Goal: Task Accomplishment & Management: Complete application form

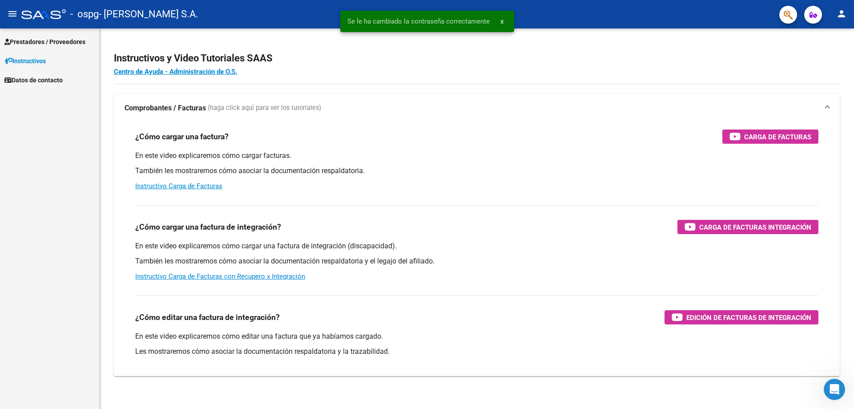
click at [36, 34] on link "Prestadores / Proveedores" at bounding box center [49, 41] width 99 height 19
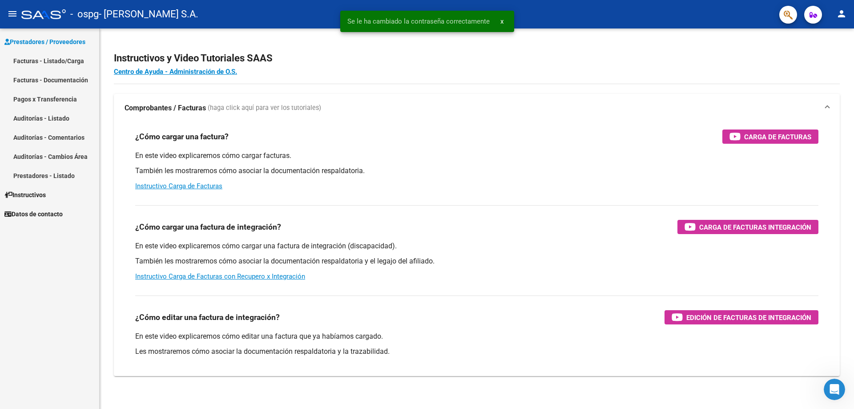
click at [44, 67] on link "Facturas - Listado/Carga" at bounding box center [49, 60] width 99 height 19
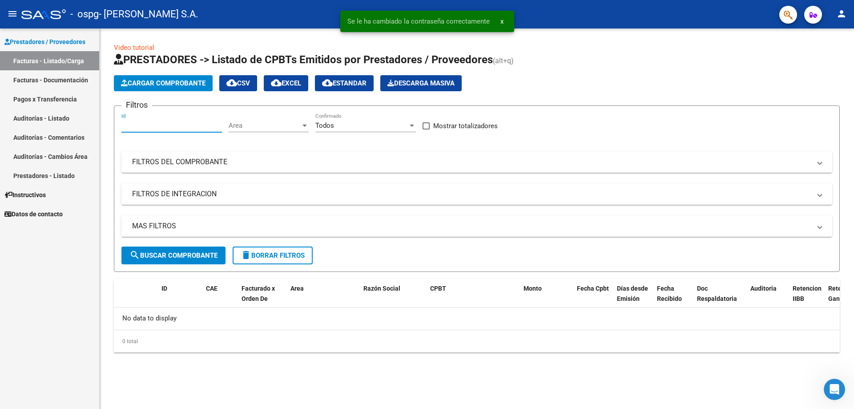
click at [198, 128] on input "Id" at bounding box center [171, 125] width 101 height 8
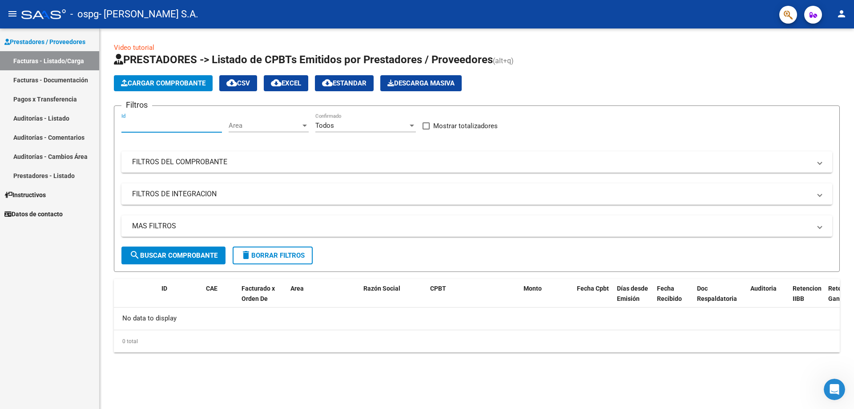
paste input "51454637"
type input "51454637"
click at [193, 250] on button "search Buscar Comprobante" at bounding box center [173, 256] width 104 height 18
click at [185, 124] on input "51454637" at bounding box center [171, 125] width 101 height 8
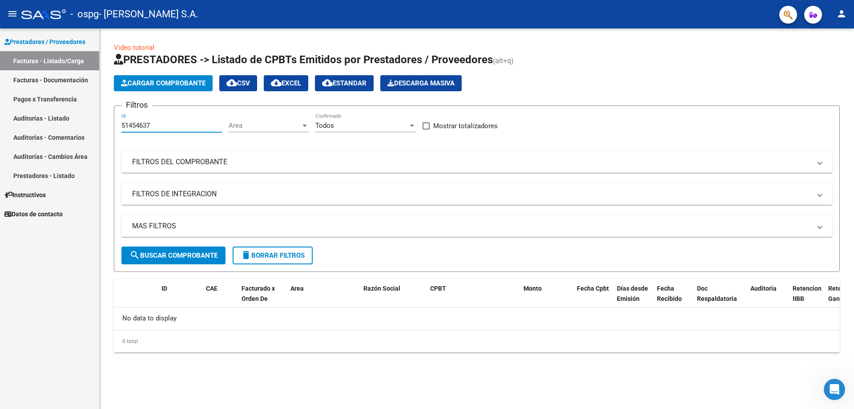
click at [154, 84] on span "Cargar Comprobante" at bounding box center [163, 83] width 85 height 8
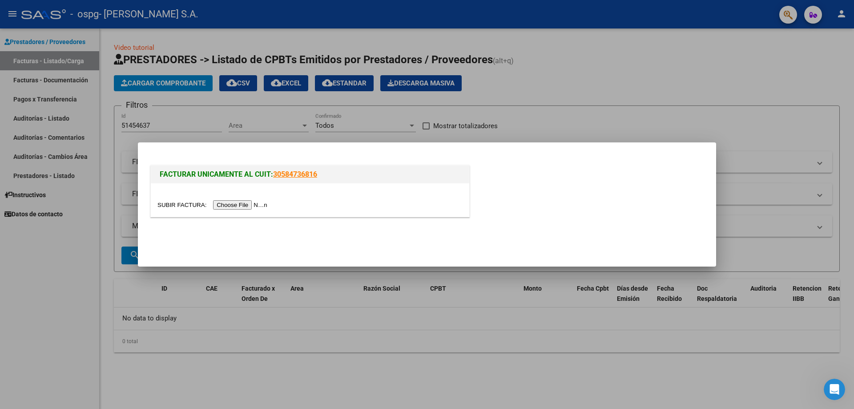
click at [238, 204] on input "file" at bounding box center [214, 204] width 113 height 9
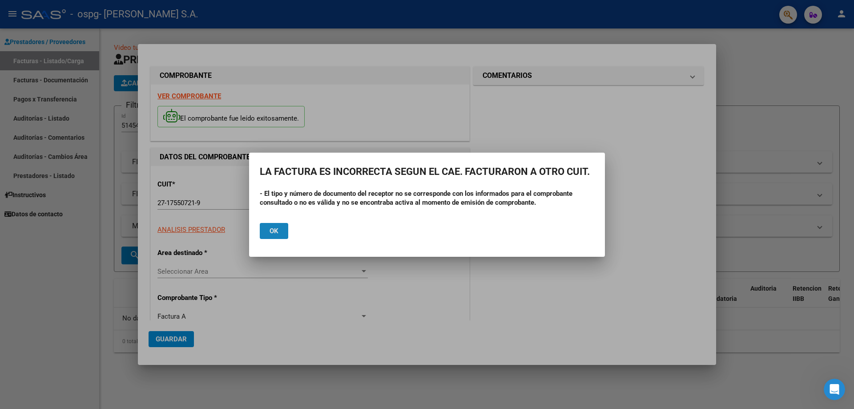
click at [286, 233] on button "Ok" at bounding box center [274, 231] width 28 height 16
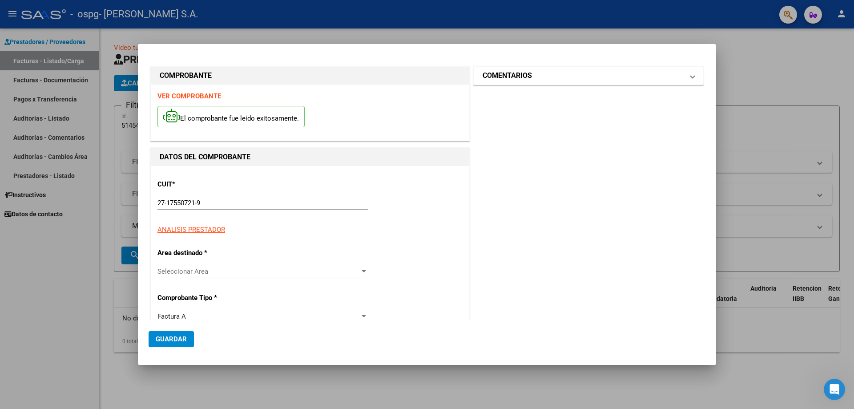
click at [520, 76] on h1 "COMENTARIOS" at bounding box center [507, 75] width 49 height 11
click at [164, 342] on span "Guardar" at bounding box center [171, 339] width 31 height 8
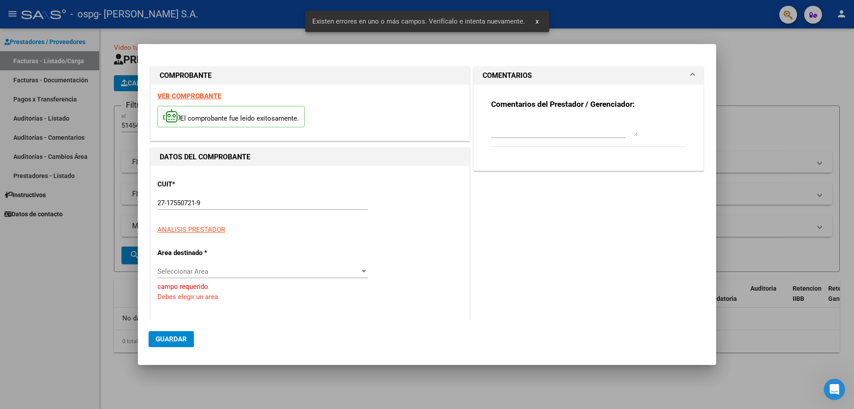
click at [801, 151] on div at bounding box center [427, 204] width 854 height 409
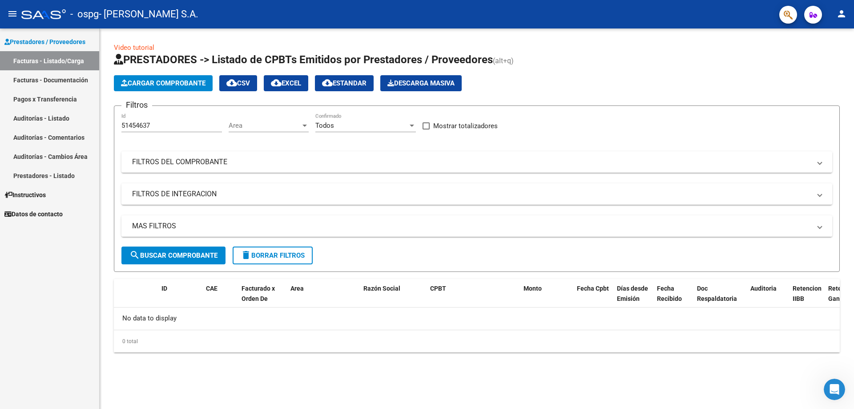
click at [286, 221] on mat-panel-title "MAS FILTROS" at bounding box center [471, 226] width 679 height 10
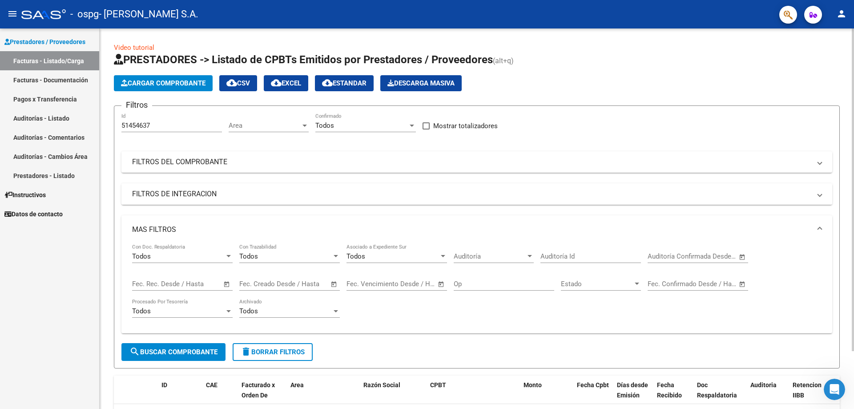
click at [290, 198] on mat-panel-title "FILTROS DE INTEGRACION" at bounding box center [471, 194] width 679 height 10
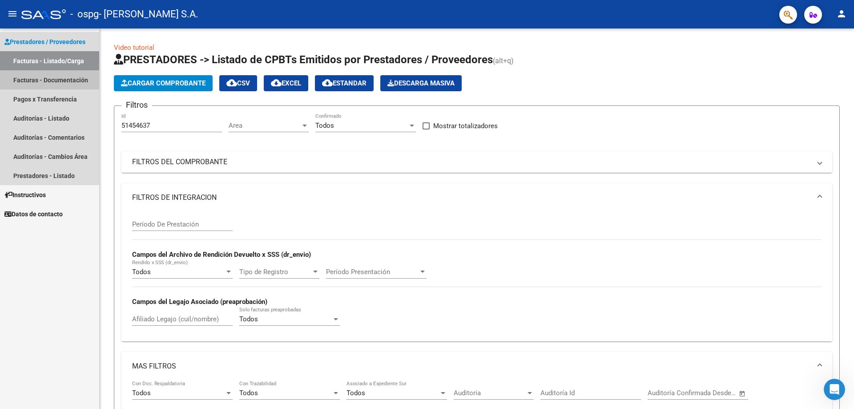
click at [27, 80] on link "Facturas - Documentación" at bounding box center [49, 79] width 99 height 19
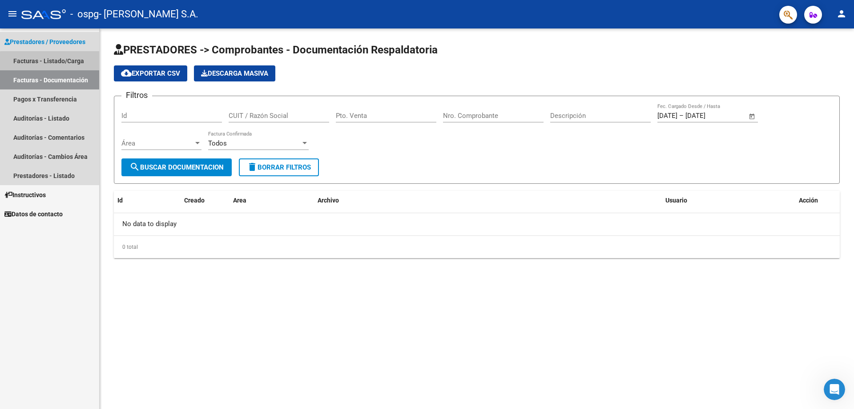
click at [67, 65] on link "Facturas - Listado/Carga" at bounding box center [49, 60] width 99 height 19
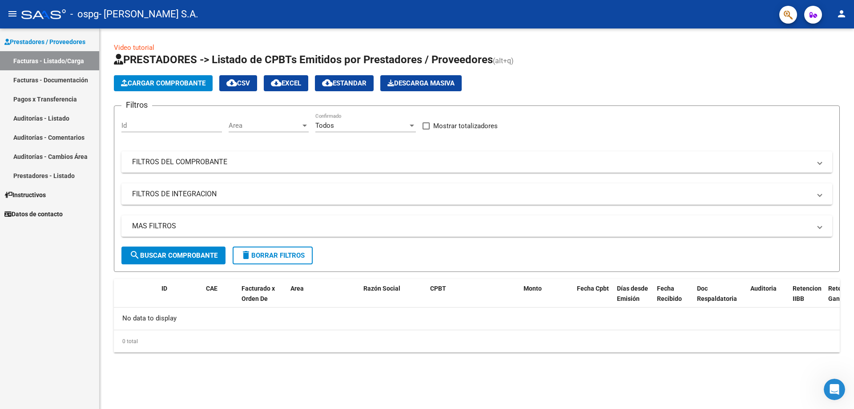
click at [178, 168] on mat-expansion-panel-header "FILTROS DEL COMPROBANTE" at bounding box center [476, 161] width 711 height 21
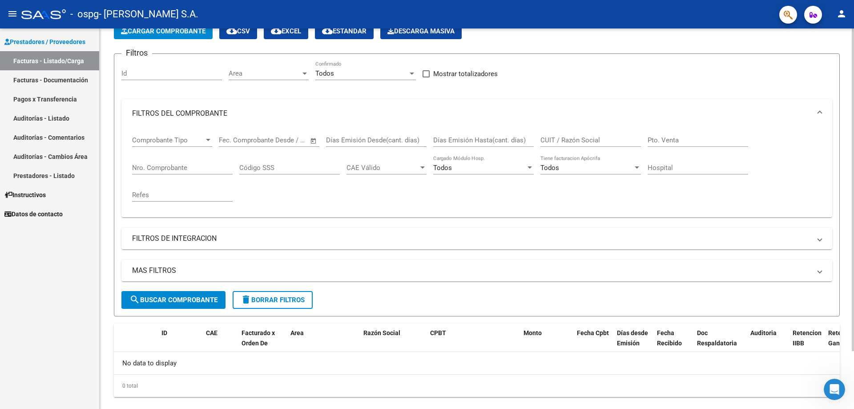
scroll to position [69, 0]
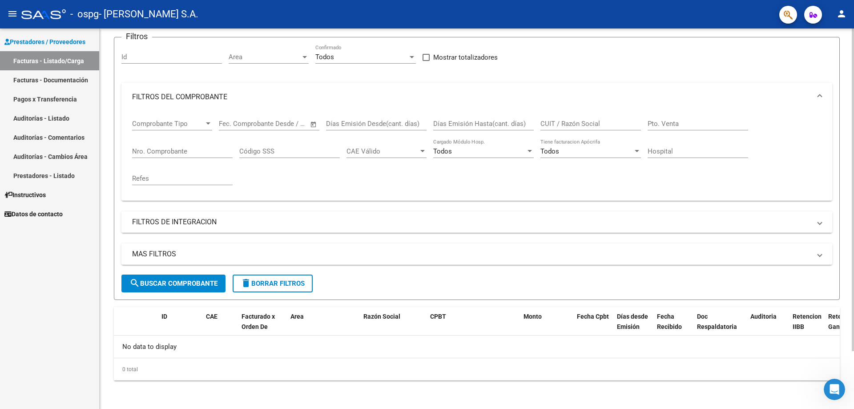
click at [202, 220] on mat-panel-title "FILTROS DE INTEGRACION" at bounding box center [471, 222] width 679 height 10
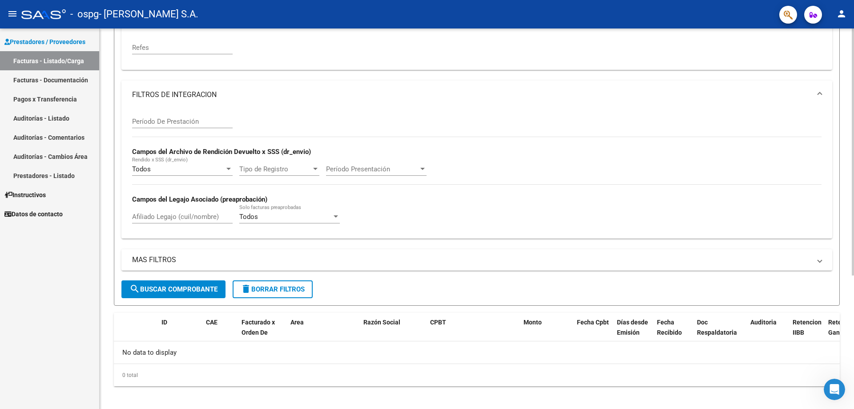
scroll to position [205, 0]
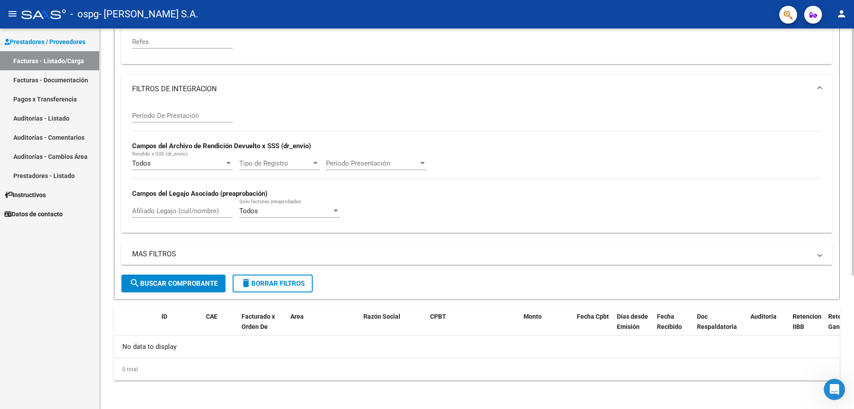
click at [199, 208] on input "Afiliado Legajo (cuil/nombre)" at bounding box center [182, 211] width 101 height 8
paste input "51454637"
type input "51454637"
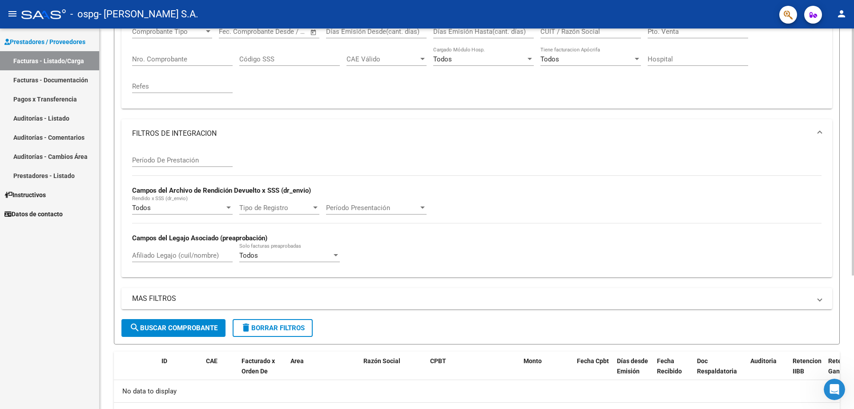
click at [184, 150] on div "Período De Prestación" at bounding box center [182, 157] width 101 height 19
click at [184, 158] on input "Período De Prestación" at bounding box center [182, 160] width 101 height 8
type input "202508"
click at [192, 325] on span "search Buscar Comprobante" at bounding box center [173, 328] width 88 height 8
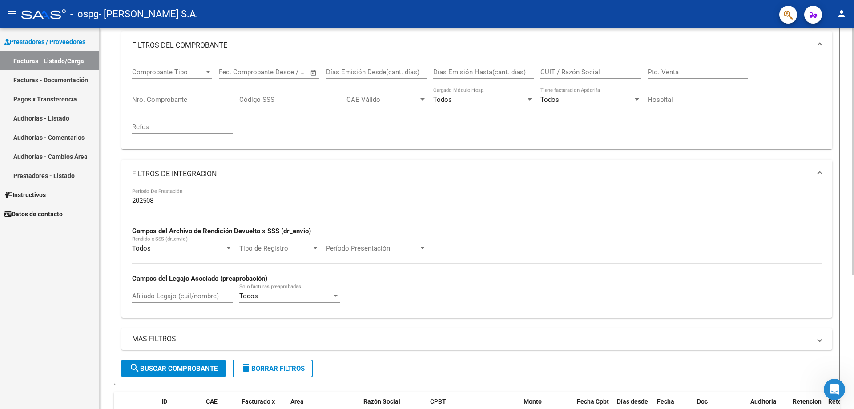
scroll to position [116, 0]
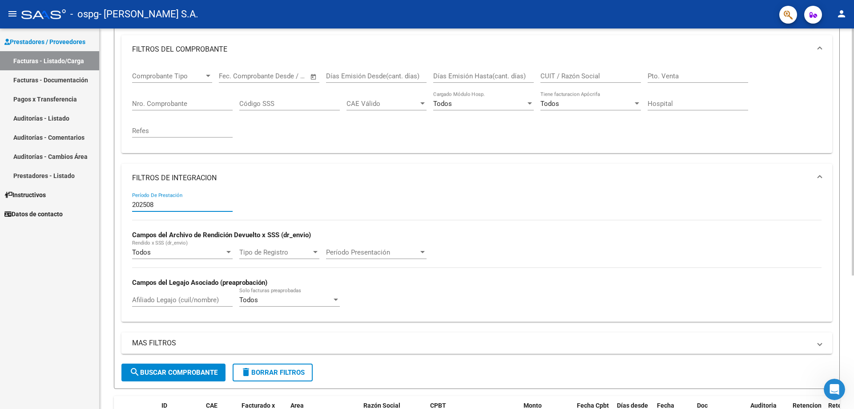
click at [190, 206] on input "202508" at bounding box center [182, 205] width 101 height 8
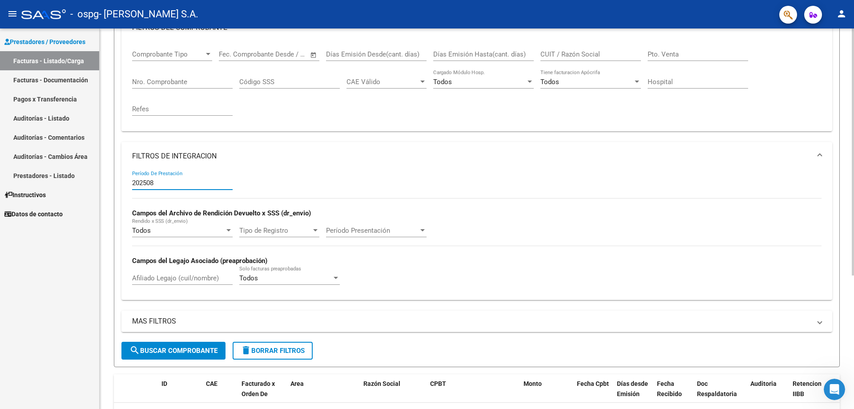
scroll to position [161, 0]
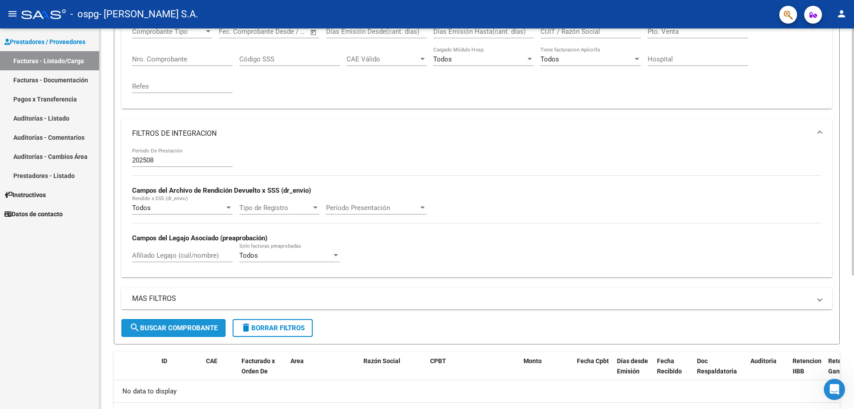
click at [189, 320] on button "search Buscar Comprobante" at bounding box center [173, 328] width 104 height 18
click at [202, 299] on mat-panel-title "MAS FILTROS" at bounding box center [471, 299] width 679 height 10
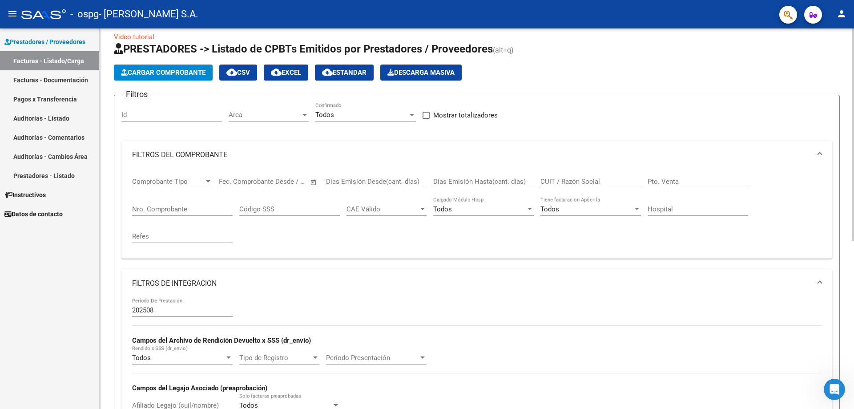
scroll to position [0, 0]
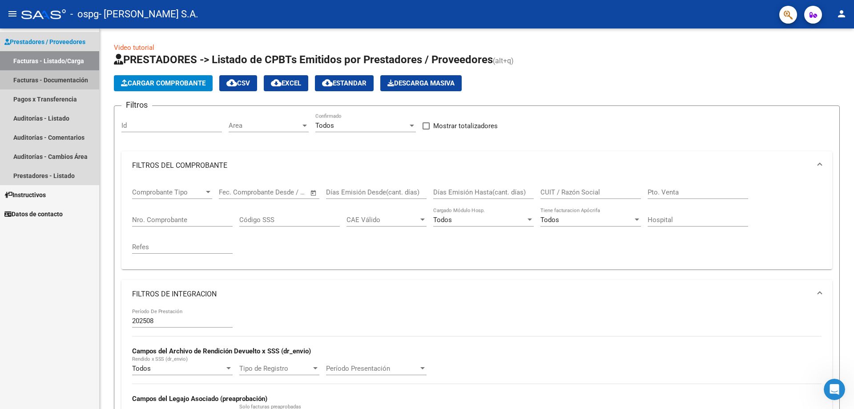
click at [69, 81] on link "Facturas - Documentación" at bounding box center [49, 79] width 99 height 19
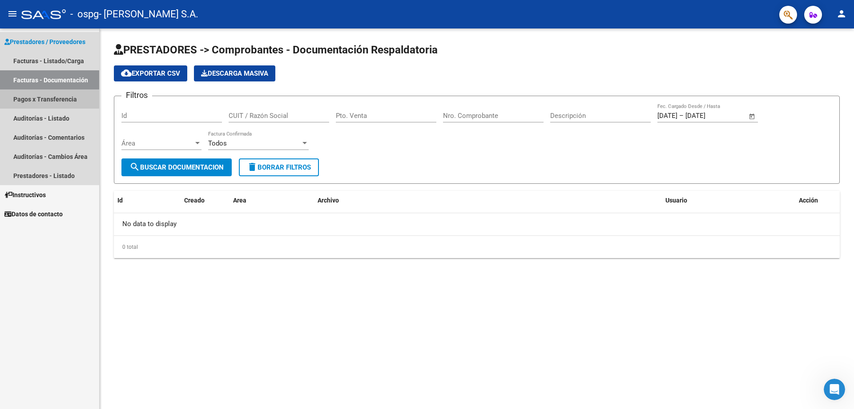
click at [65, 100] on link "Pagos x Transferencia" at bounding box center [49, 98] width 99 height 19
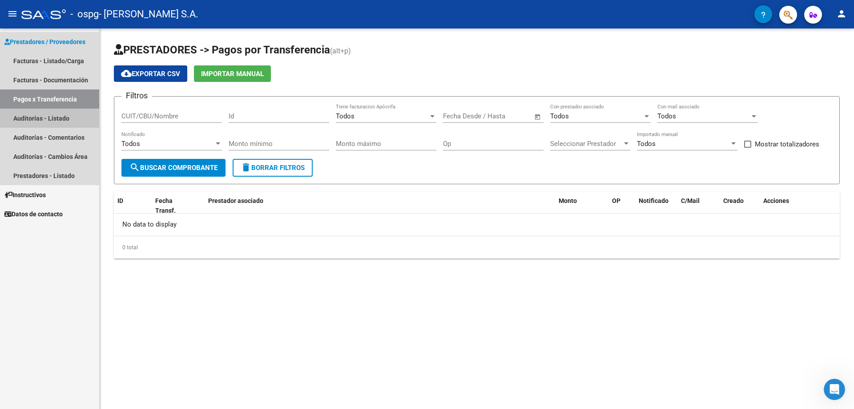
click at [59, 115] on link "Auditorías - Listado" at bounding box center [49, 118] width 99 height 19
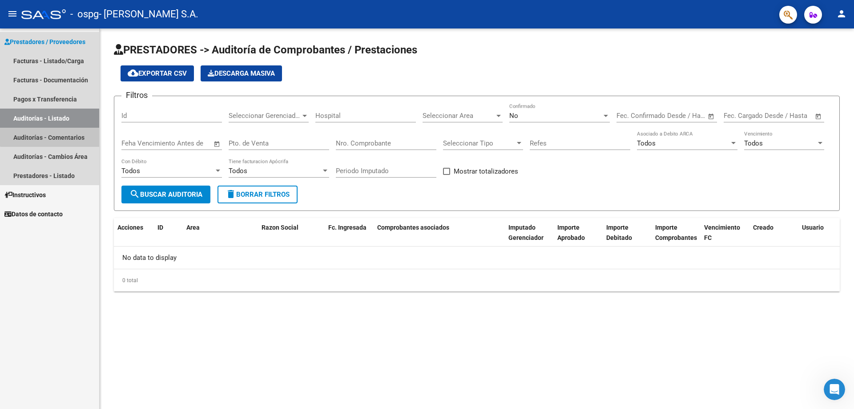
click at [57, 132] on link "Auditorías - Comentarios" at bounding box center [49, 137] width 99 height 19
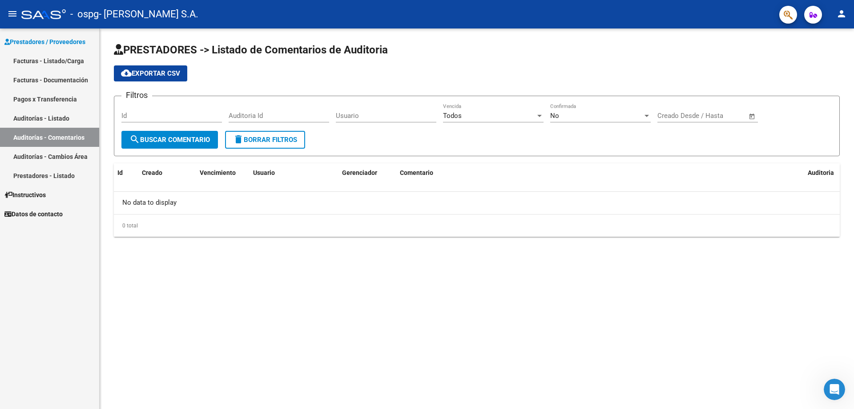
click at [58, 152] on link "Auditorías - Cambios Área" at bounding box center [49, 156] width 99 height 19
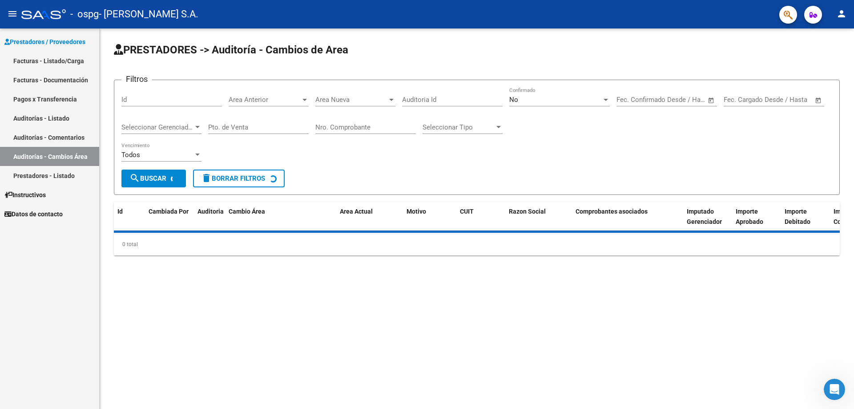
click at [60, 174] on link "Prestadores - Listado" at bounding box center [49, 175] width 99 height 19
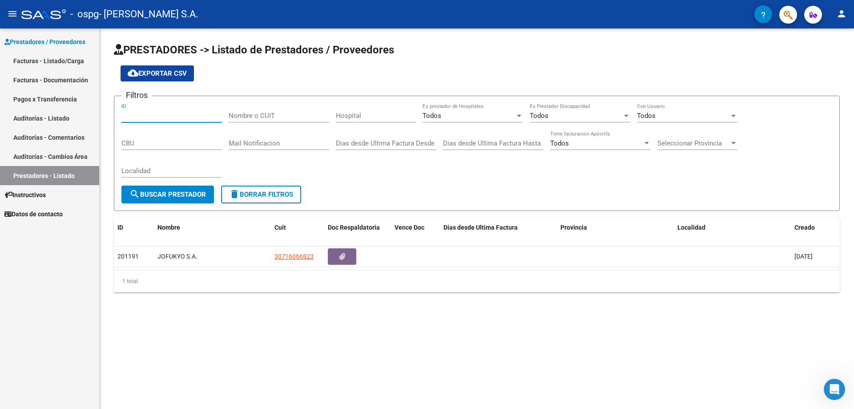
drag, startPoint x: 153, startPoint y: 119, endPoint x: 255, endPoint y: 190, distance: 124.9
click at [153, 119] on input "ID" at bounding box center [171, 116] width 101 height 8
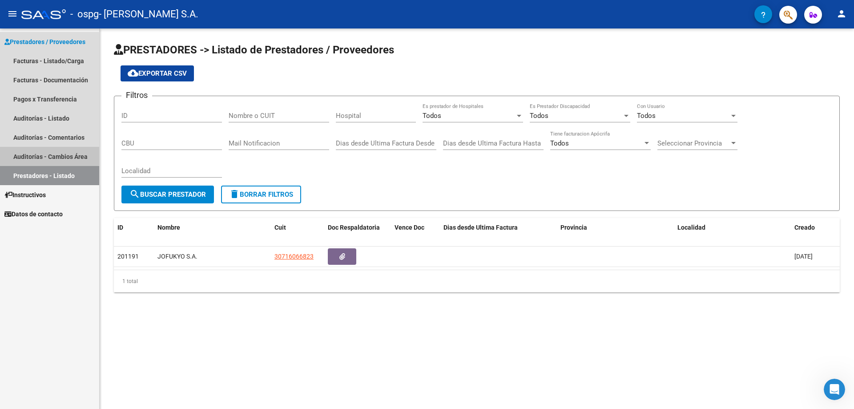
click at [47, 152] on link "Auditorías - Cambios Área" at bounding box center [49, 156] width 99 height 19
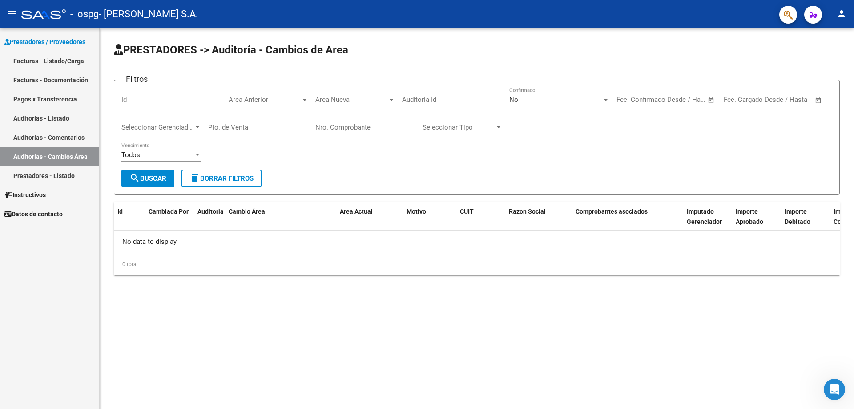
click at [53, 141] on link "Auditorías - Comentarios" at bounding box center [49, 137] width 99 height 19
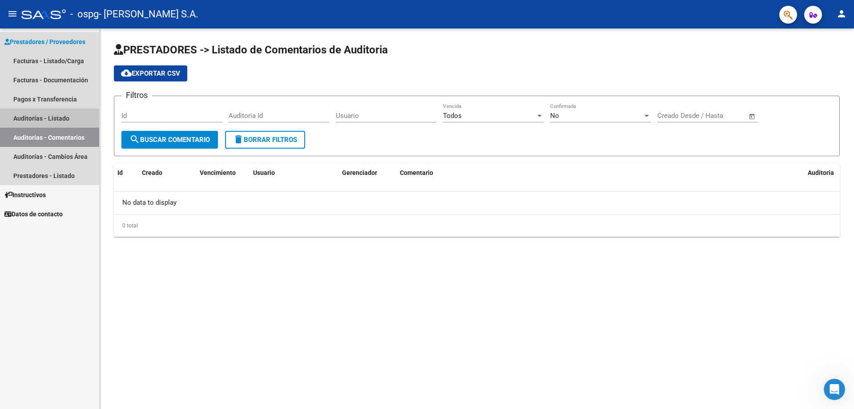
click at [54, 123] on link "Auditorías - Listado" at bounding box center [49, 118] width 99 height 19
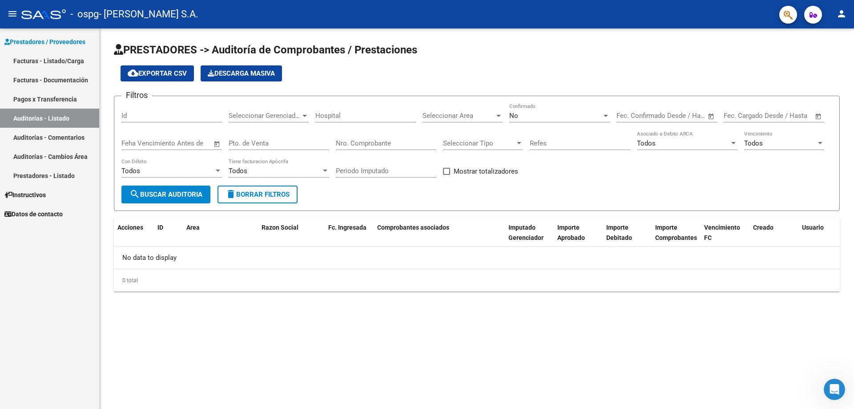
click at [53, 107] on link "Pagos x Transferencia" at bounding box center [49, 98] width 99 height 19
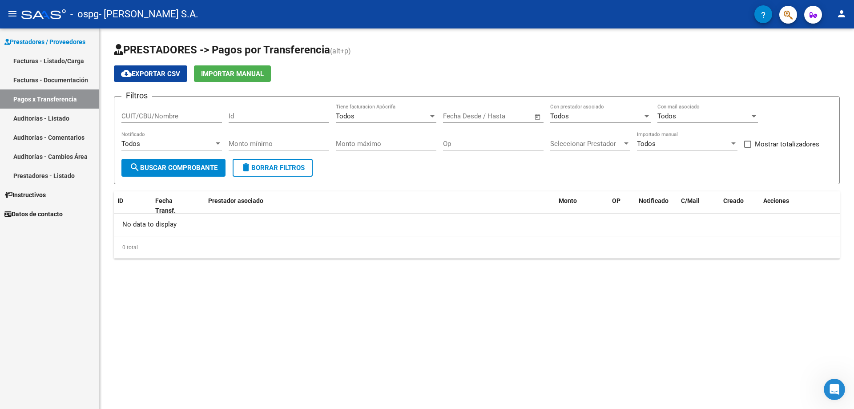
click at [36, 81] on link "Facturas - Documentación" at bounding box center [49, 79] width 99 height 19
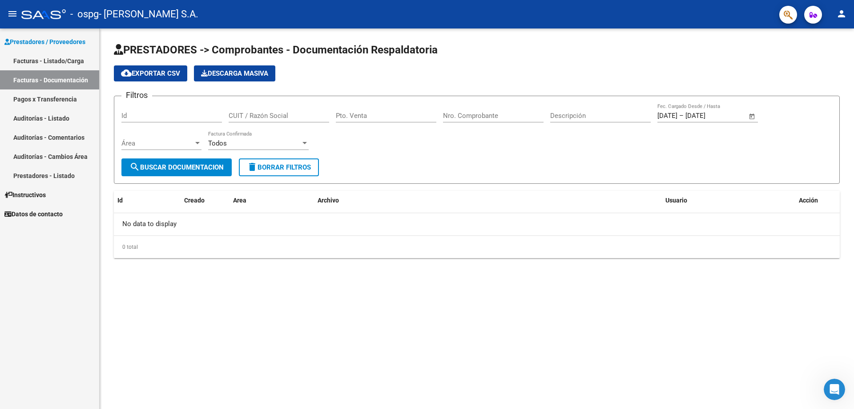
click at [40, 58] on link "Facturas - Listado/Carga" at bounding box center [49, 60] width 99 height 19
